Goal: Communication & Community: Answer question/provide support

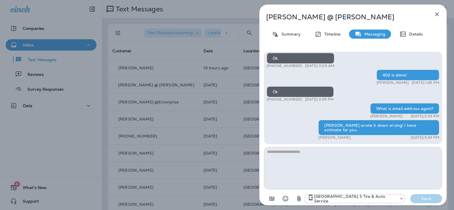
click at [436, 16] on icon "button" at bounding box center [437, 14] width 4 height 4
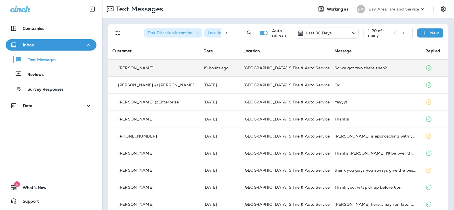
click at [260, 64] on td "[GEOGRAPHIC_DATA] S Tire & Auto Service" at bounding box center [284, 67] width 91 height 17
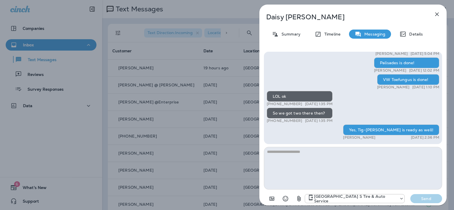
click at [291, 155] on textarea at bounding box center [353, 168] width 178 height 43
type textarea "*"
type textarea "**********"
click at [425, 202] on button "Send" at bounding box center [426, 198] width 32 height 9
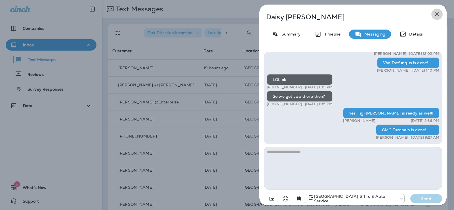
click at [441, 14] on button "button" at bounding box center [436, 14] width 11 height 11
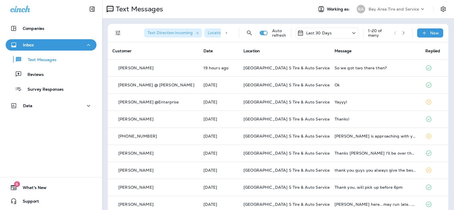
click at [253, 86] on span "[GEOGRAPHIC_DATA] S Tire & Auto Service" at bounding box center [286, 84] width 86 height 5
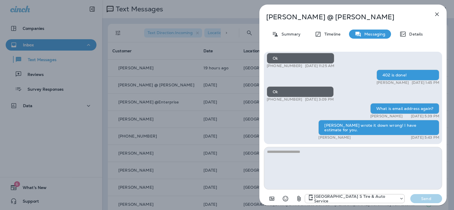
click at [300, 154] on textarea at bounding box center [353, 168] width 178 height 43
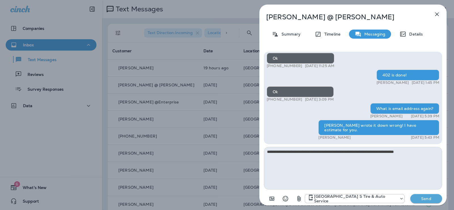
type textarea "**********"
click at [425, 197] on p "Send" at bounding box center [426, 198] width 24 height 5
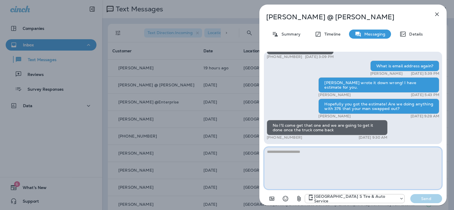
click at [294, 158] on textarea at bounding box center [353, 168] width 178 height 43
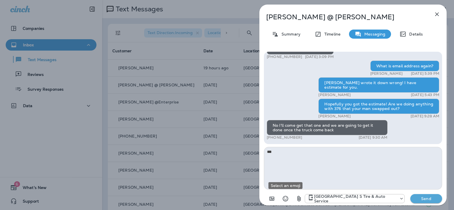
click at [285, 200] on icon "Select an emoji" at bounding box center [285, 198] width 7 height 7
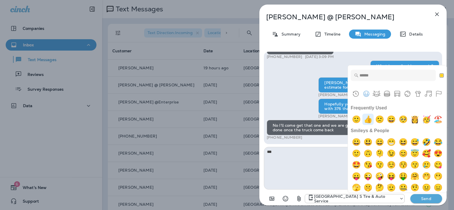
click at [368, 120] on img "+1" at bounding box center [367, 119] width 11 height 11
type textarea "*****"
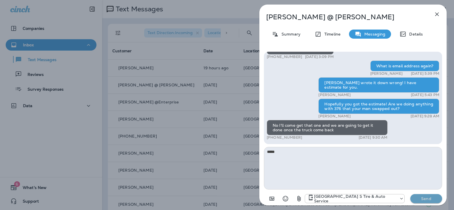
click at [439, 200] on button "Send" at bounding box center [426, 198] width 32 height 9
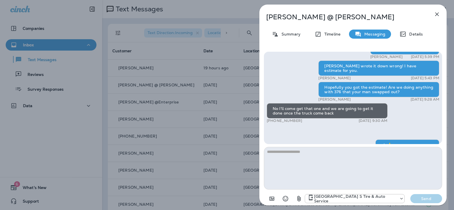
click at [428, 198] on div "[GEOGRAPHIC_DATA] S Tire & Auto Service Send" at bounding box center [373, 198] width 137 height 9
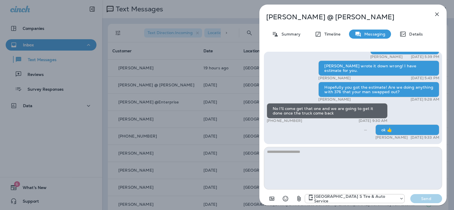
click at [93, 140] on div "[PERSON_NAME] @ [PERSON_NAME] Summary Timeline Messaging Details Are y'all acce…" at bounding box center [227, 105] width 454 height 210
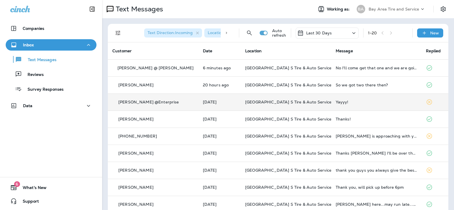
click at [281, 99] on td "[GEOGRAPHIC_DATA] S Tire & Auto Service" at bounding box center [286, 101] width 91 height 17
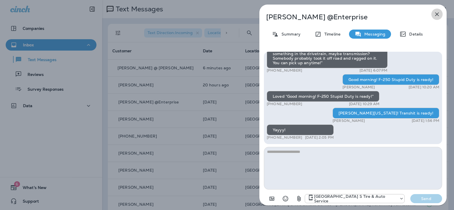
click at [436, 11] on icon "button" at bounding box center [437, 14] width 7 height 7
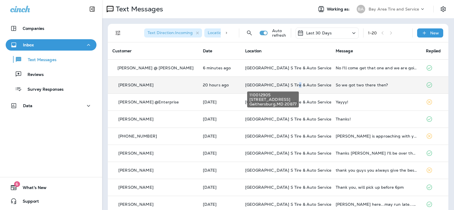
click at [274, 82] on td "[GEOGRAPHIC_DATA] S Tire & Auto Service" at bounding box center [286, 84] width 91 height 17
